Goal: Task Accomplishment & Management: Use online tool/utility

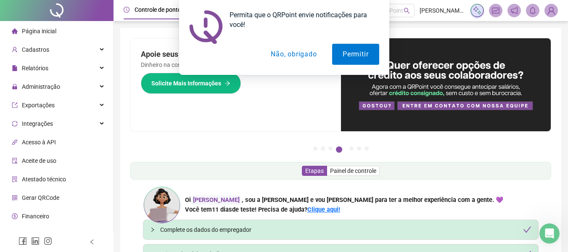
click at [548, 12] on div "Permita que o QRPoint envie notificações para você! Permitir Não, obrigado" at bounding box center [284, 37] width 568 height 75
click at [313, 51] on button "Não, obrigado" at bounding box center [293, 54] width 67 height 21
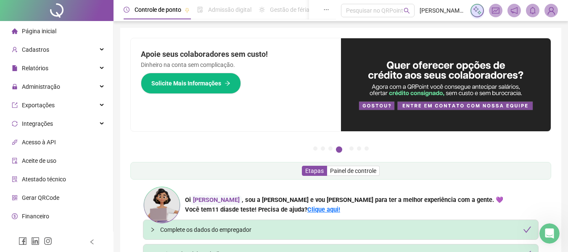
click at [550, 13] on img at bounding box center [551, 10] width 13 height 13
click at [552, 13] on img at bounding box center [551, 10] width 13 height 13
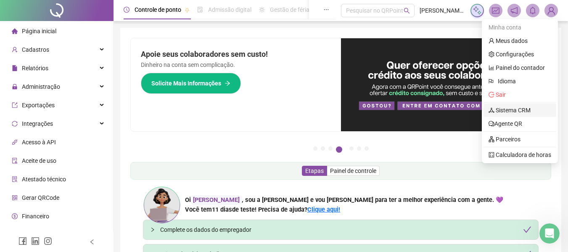
click at [521, 113] on link "Sistema CRM" at bounding box center [510, 110] width 42 height 7
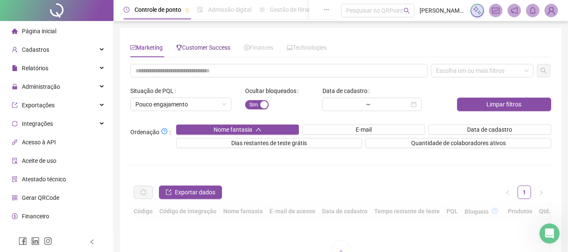
click at [220, 49] on span "Customer Success" at bounding box center [203, 47] width 54 height 7
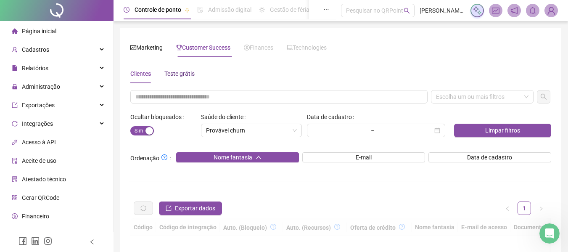
click at [183, 77] on div "Teste grátis" at bounding box center [179, 73] width 30 height 9
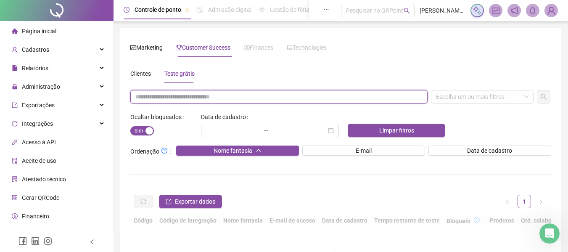
click at [183, 101] on input "text" at bounding box center [278, 96] width 297 height 13
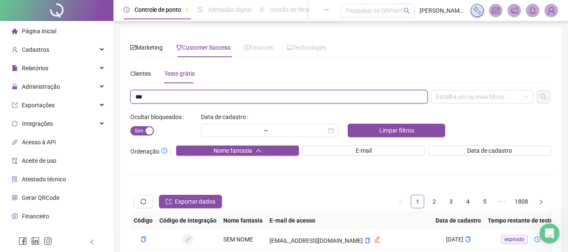
type input "***"
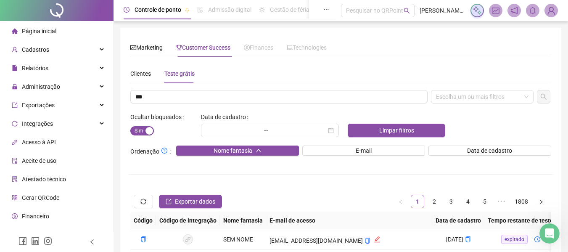
click at [489, 100] on div "Escolha um ou mais filtros" at bounding box center [482, 96] width 103 height 13
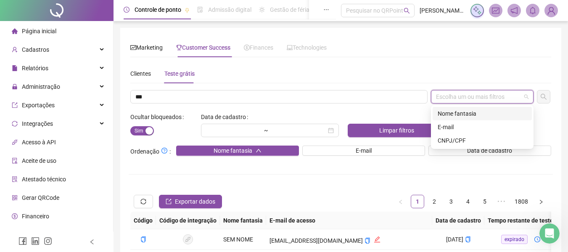
click at [485, 114] on div "Nome fantasia" at bounding box center [482, 113] width 89 height 9
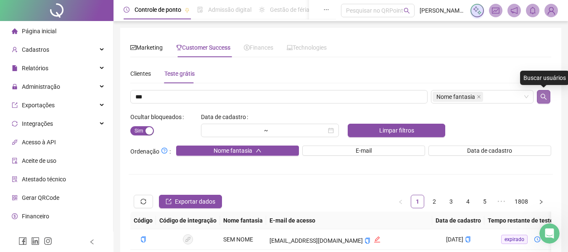
click at [542, 102] on button "button" at bounding box center [543, 96] width 13 height 13
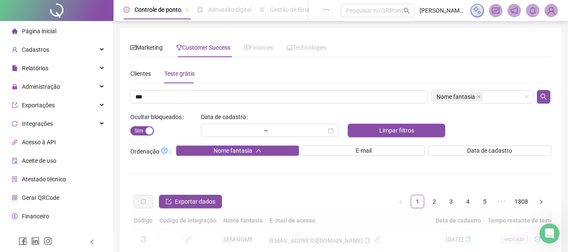
click at [88, 242] on div at bounding box center [57, 242] width 114 height 20
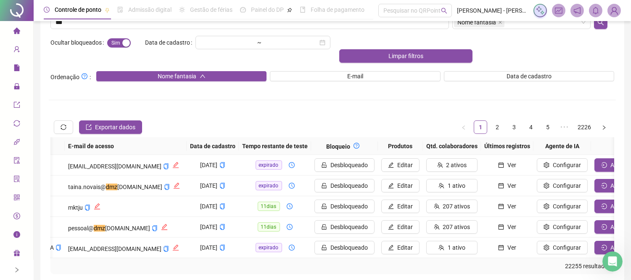
scroll to position [0, 170]
